Goal: Task Accomplishment & Management: Use online tool/utility

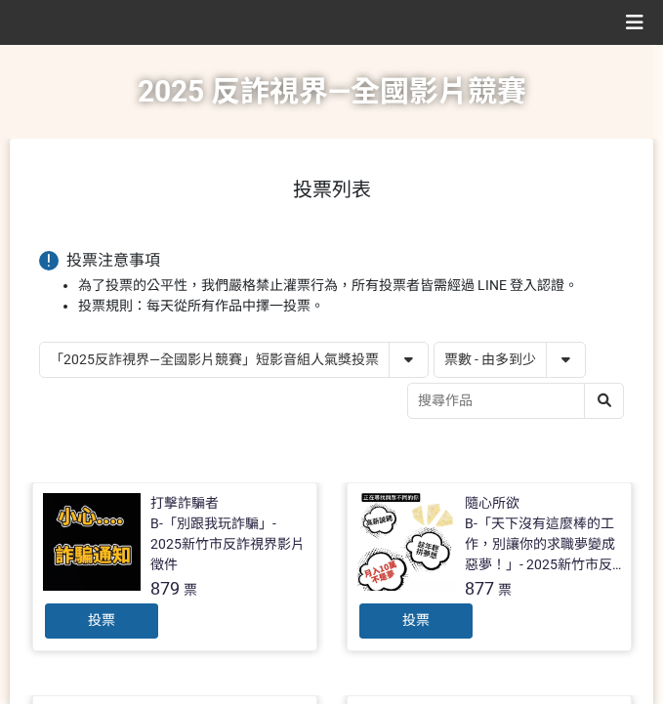
select select "vote"
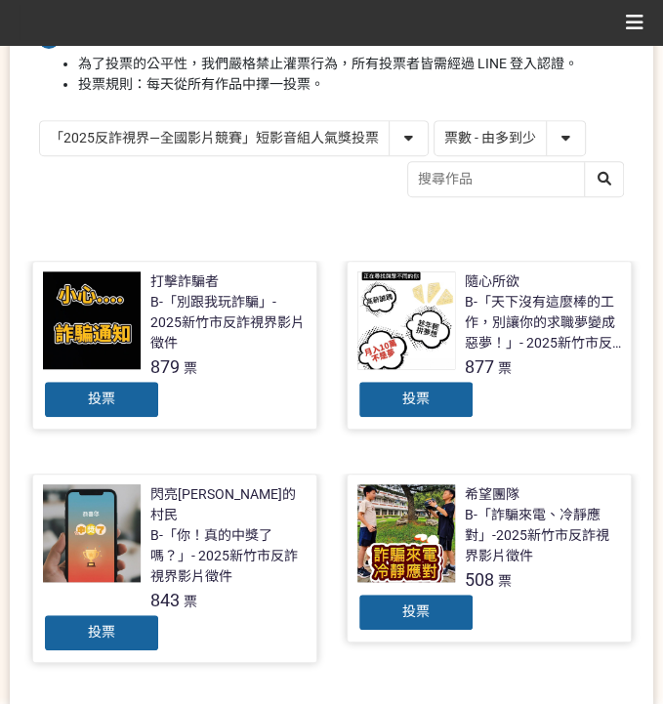
click at [127, 613] on div "投票" at bounding box center [101, 632] width 117 height 39
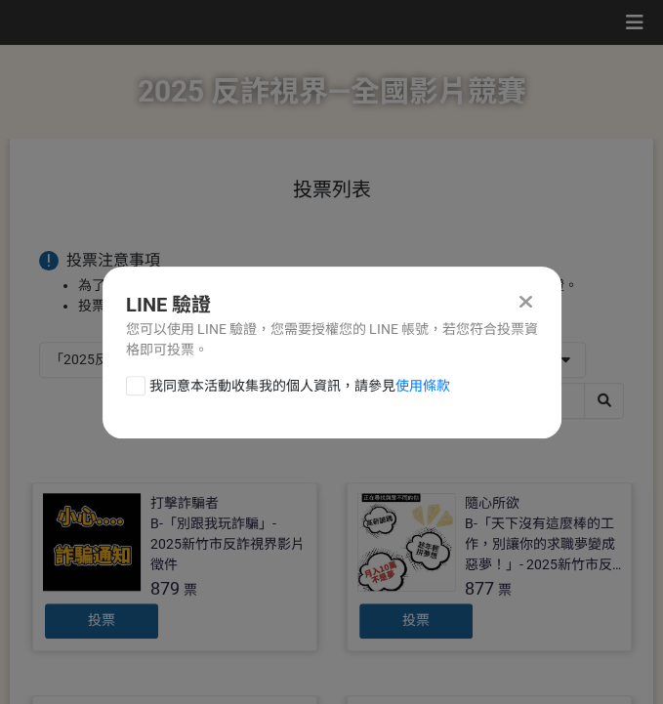
click at [180, 394] on span "我同意本活動收集我的個人資訊，請參見 使用條款" at bounding box center [299, 386] width 301 height 20
click at [140, 391] on input "我同意本活動收集我的個人資訊，請參見 使用條款" at bounding box center [133, 385] width 13 height 13
checkbox input "false"
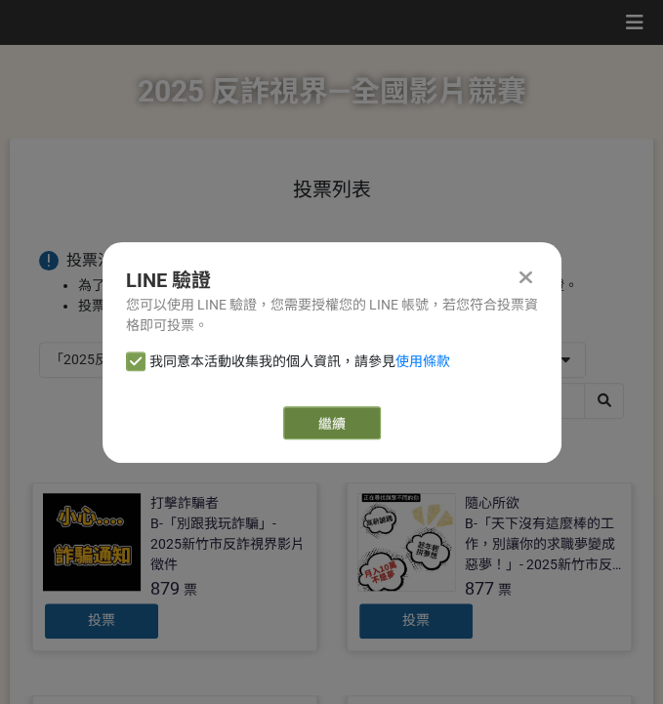
click at [314, 427] on button "繼續" at bounding box center [332, 422] width 98 height 33
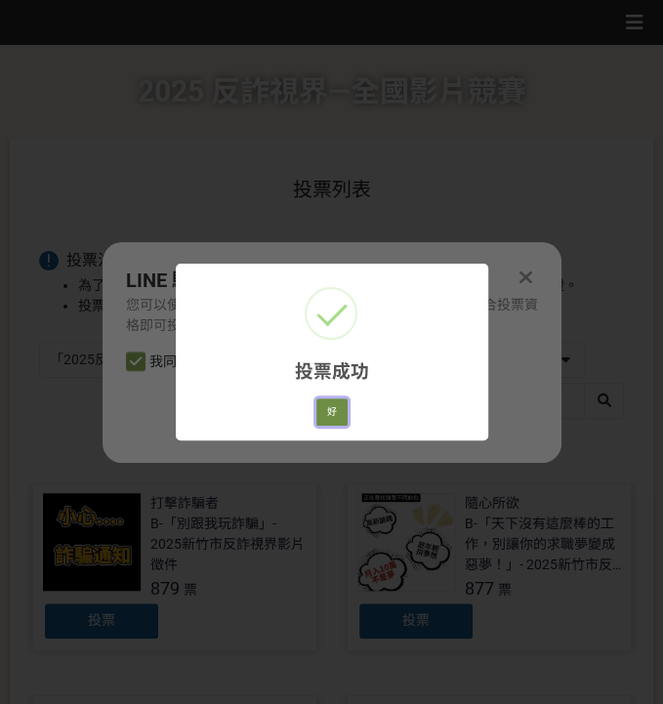
click at [330, 421] on button "好" at bounding box center [331, 411] width 31 height 27
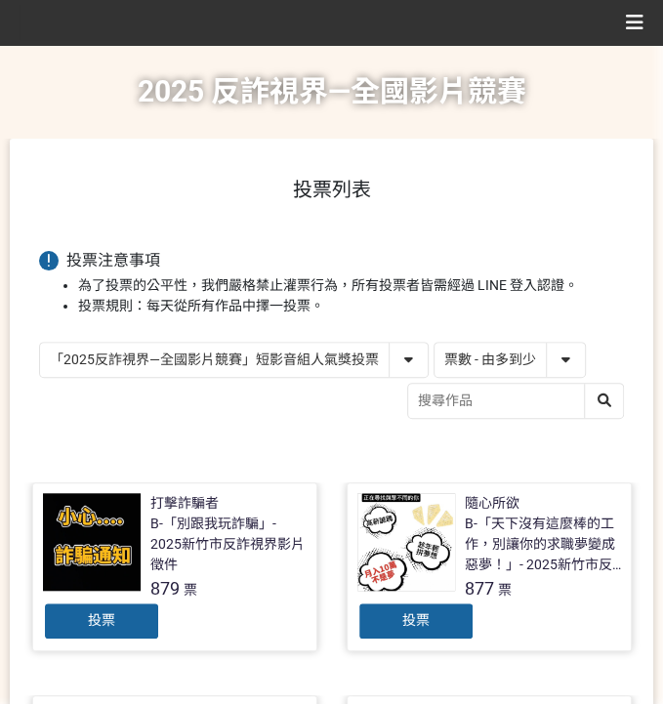
scroll to position [195, 0]
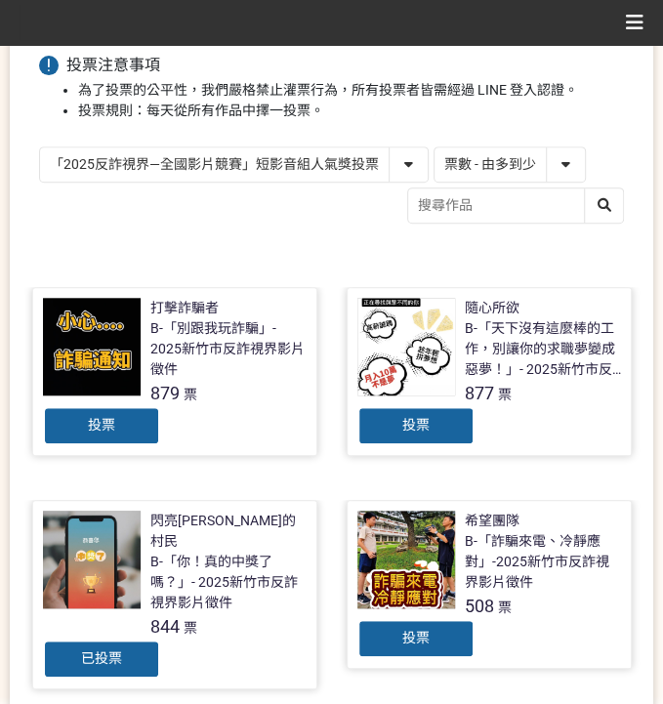
click at [137, 166] on select "「2025反詐視界—全國影片競賽」短影音組人氣獎投票 「2025反詐視界—全國影片競賽」短片組人氣獎投票" at bounding box center [233, 164] width 387 height 34
select select "13146"
click at [40, 147] on select "「2025反詐視界—全國影片競賽」短影音組人氣獎投票 「2025反詐視界—全國影片競賽」短片組人氣獎投票" at bounding box center [233, 164] width 387 height 34
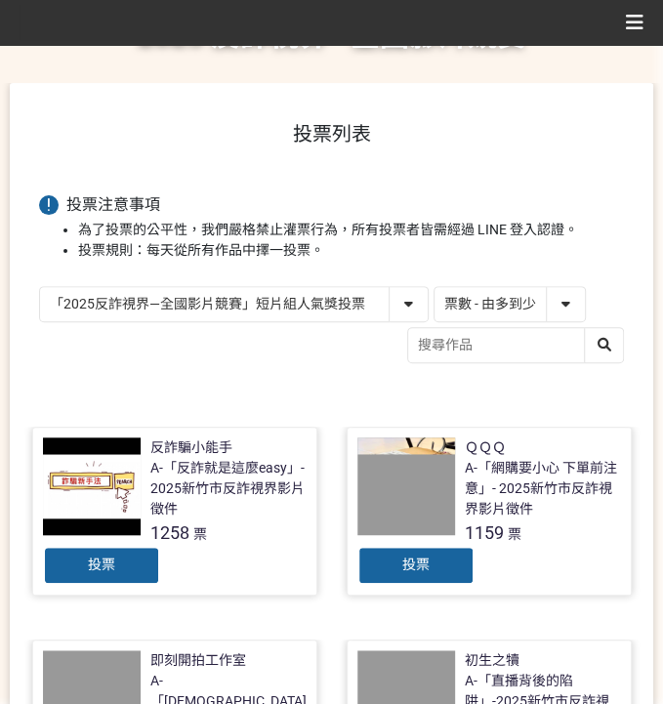
scroll to position [130, 0]
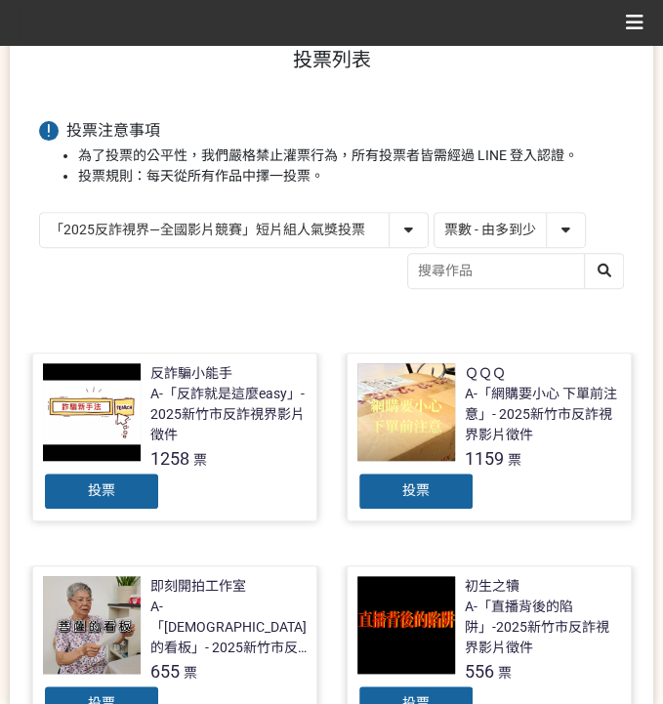
click at [457, 495] on div "投票" at bounding box center [415, 490] width 117 height 39
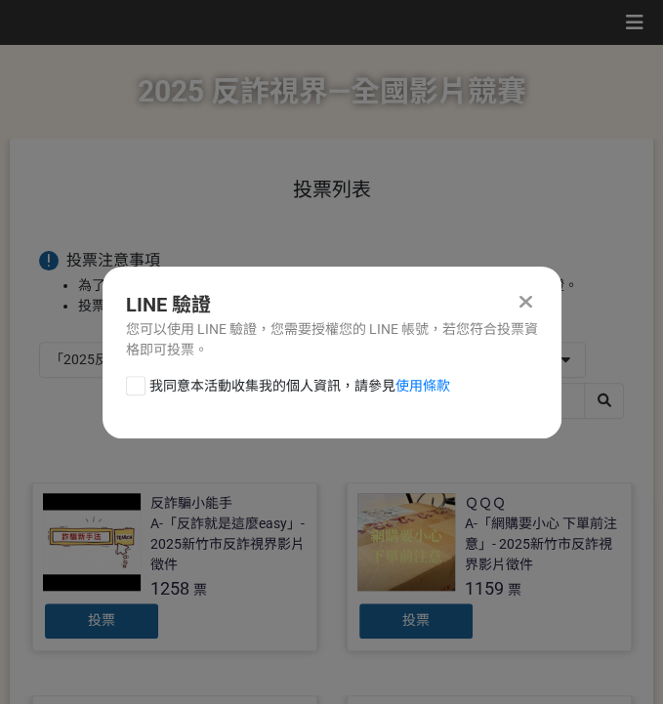
click at [335, 383] on span "我同意本活動收集我的個人資訊，請參見 使用條款" at bounding box center [299, 386] width 301 height 20
click at [140, 383] on input "我同意本活動收集我的個人資訊，請參見 使用條款" at bounding box center [133, 385] width 13 height 13
checkbox input "false"
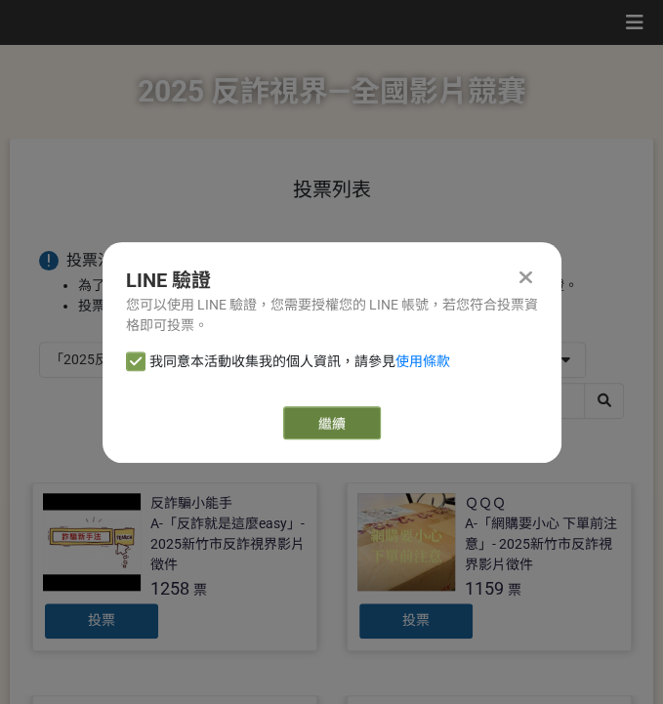
click at [347, 420] on link "繼續" at bounding box center [332, 422] width 98 height 33
